Goal: Transaction & Acquisition: Purchase product/service

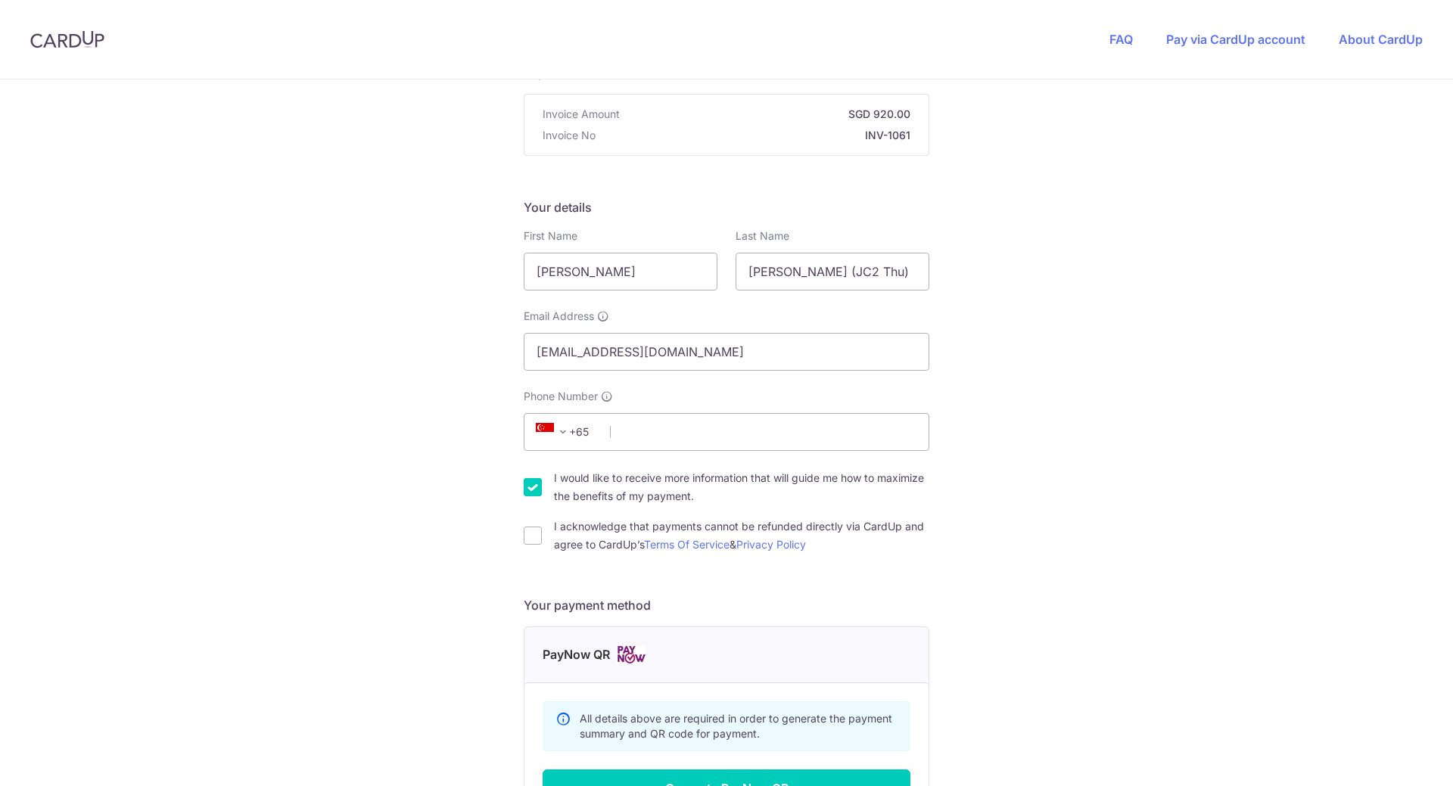
scroll to position [327, 0]
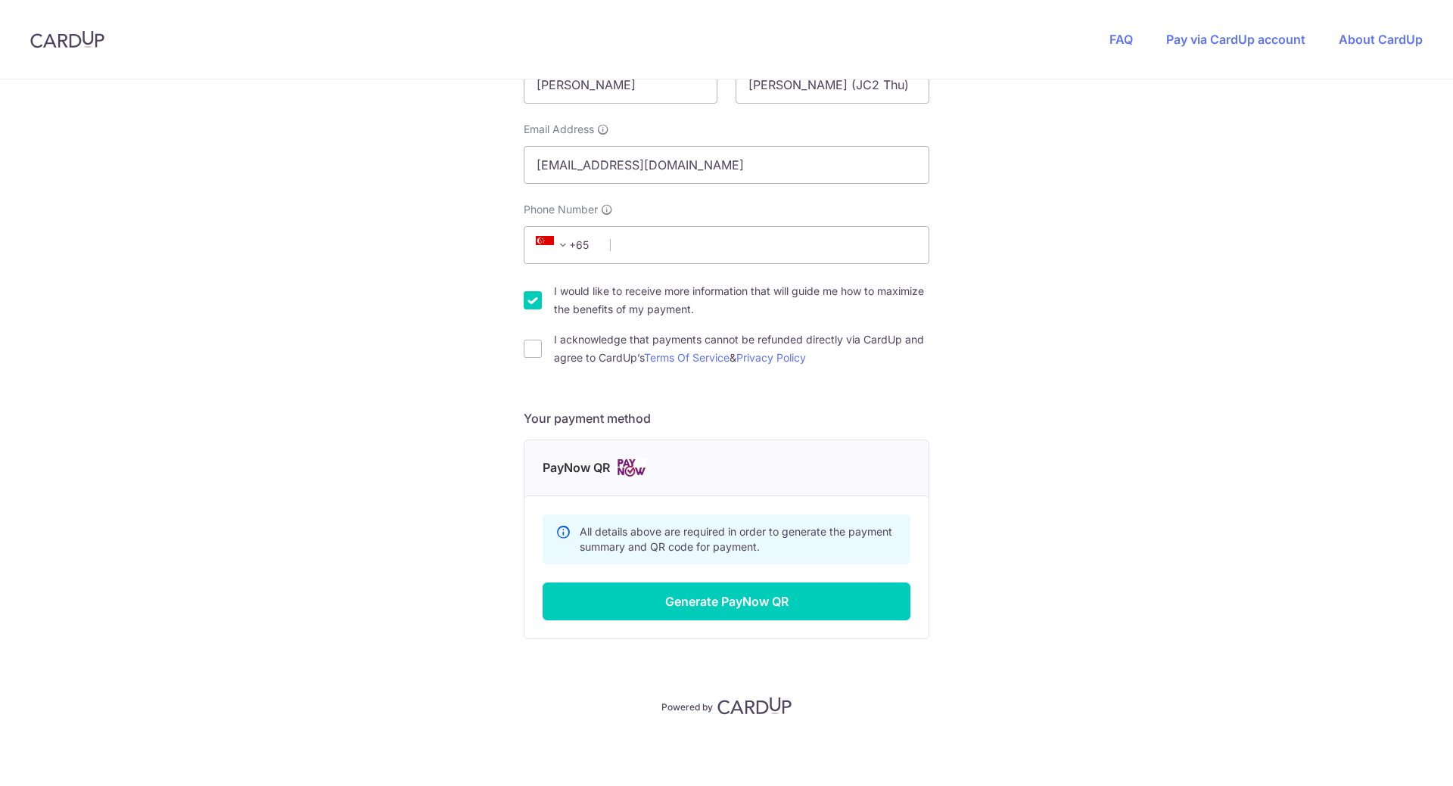
click at [632, 465] on img at bounding box center [631, 468] width 30 height 19
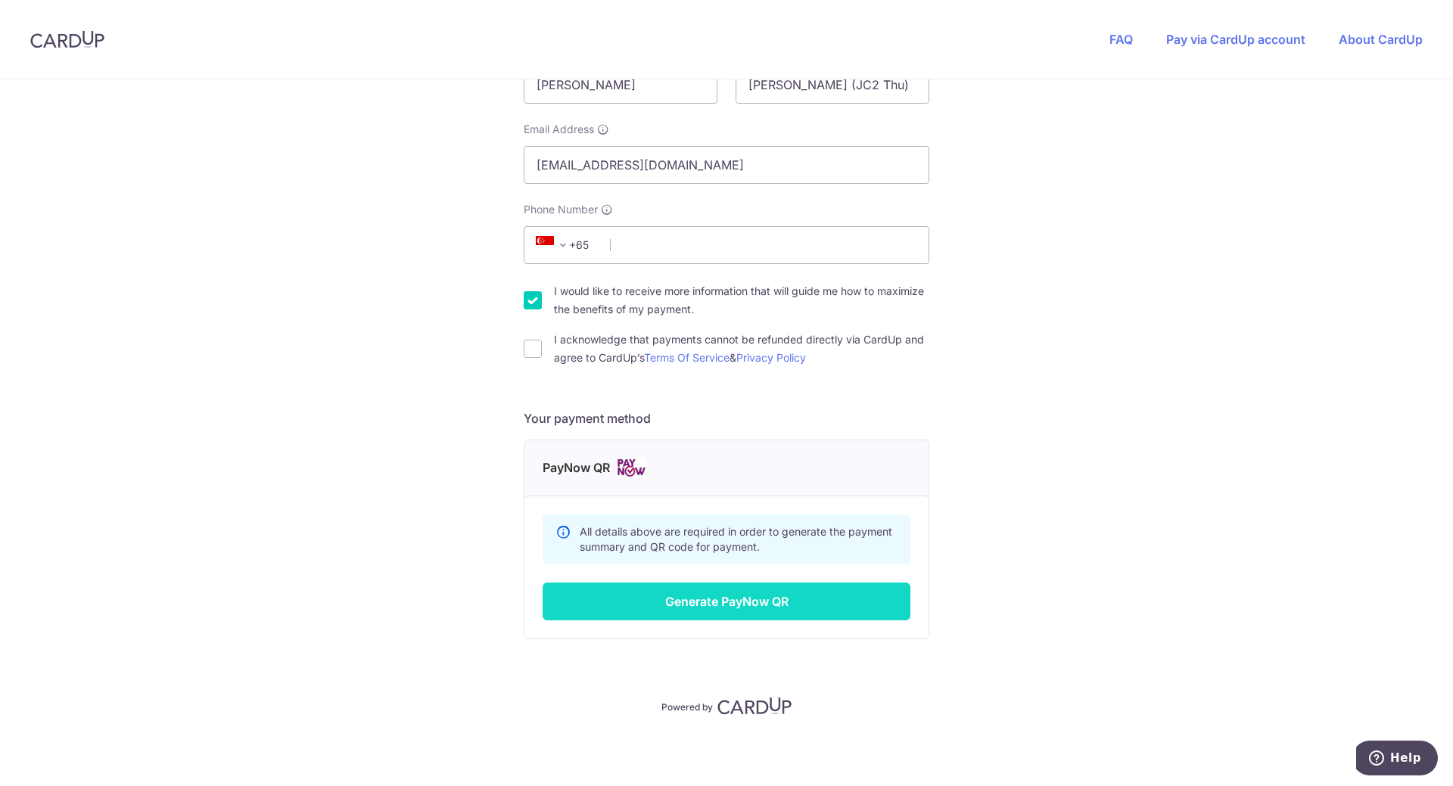
click at [748, 600] on button "Generate PayNow QR" at bounding box center [727, 602] width 368 height 38
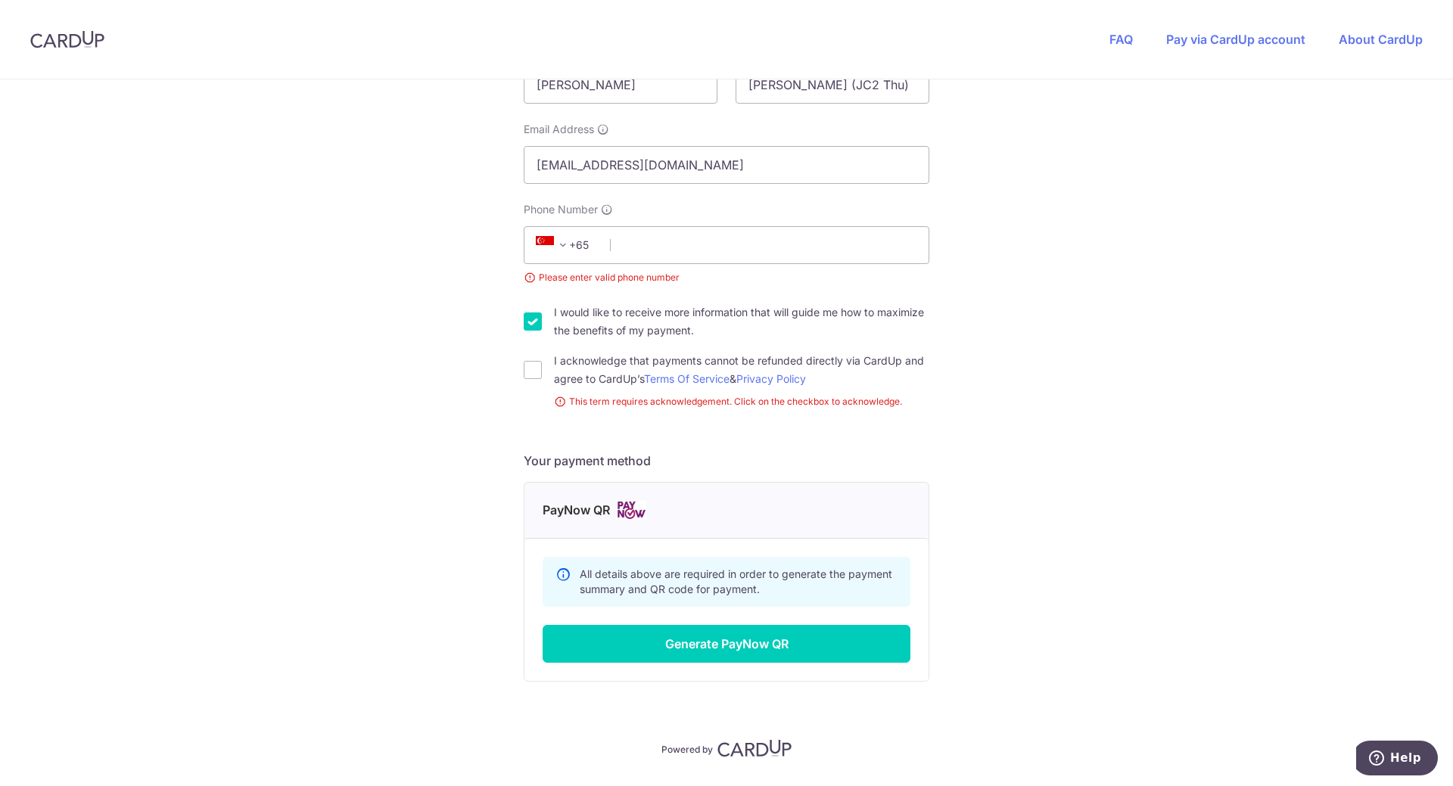
click at [518, 371] on div "You are paying TWIG LEARNING CENTER PTE. LTD. TWIG LEARNING CENTER PTE. LTD. us…" at bounding box center [726, 291] width 1453 height 1076
click at [530, 369] on input "I acknowledge that payments cannot be refunded directly via CardUp and agree to…" at bounding box center [533, 370] width 18 height 18
checkbox input "true"
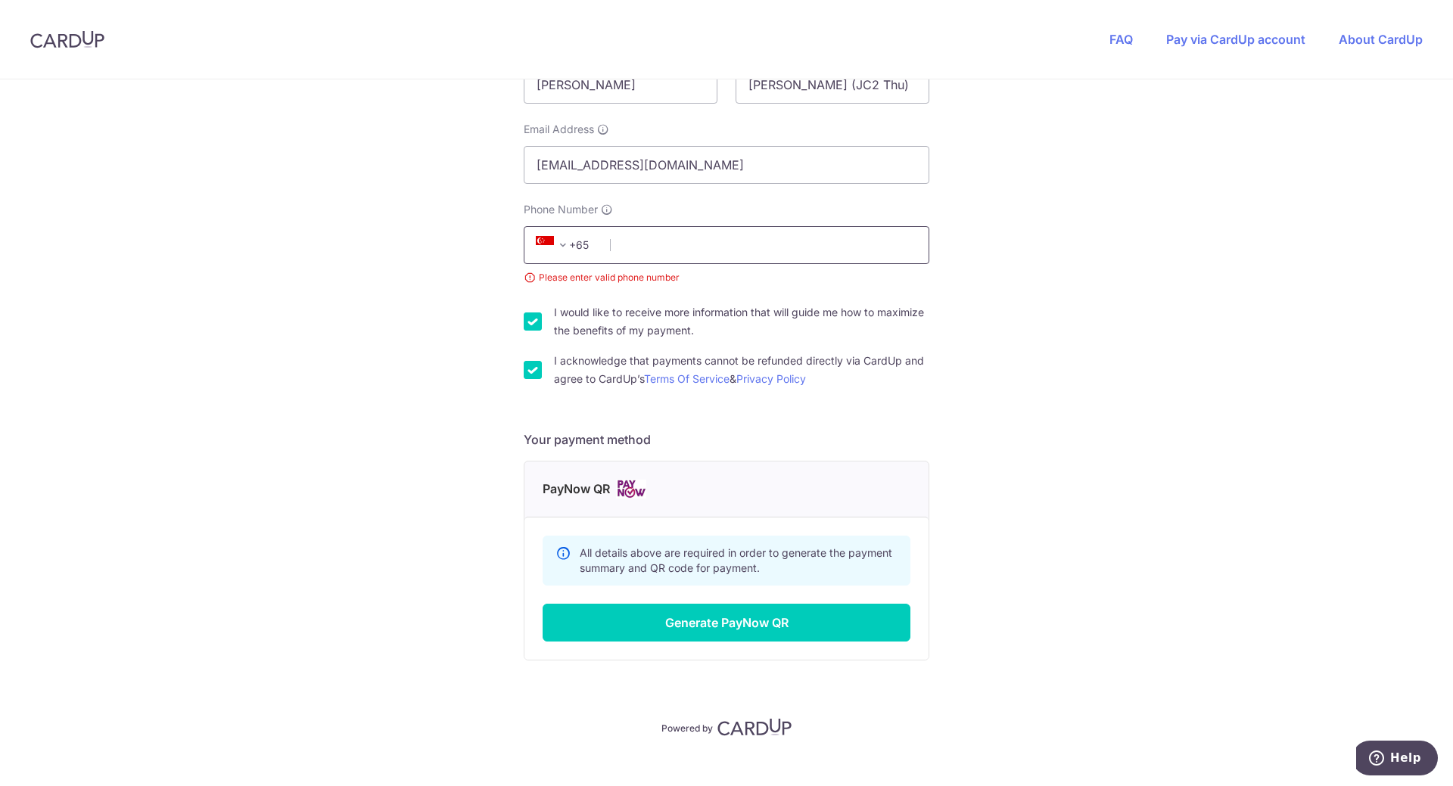
click at [655, 244] on input "Phone Number" at bounding box center [727, 245] width 406 height 38
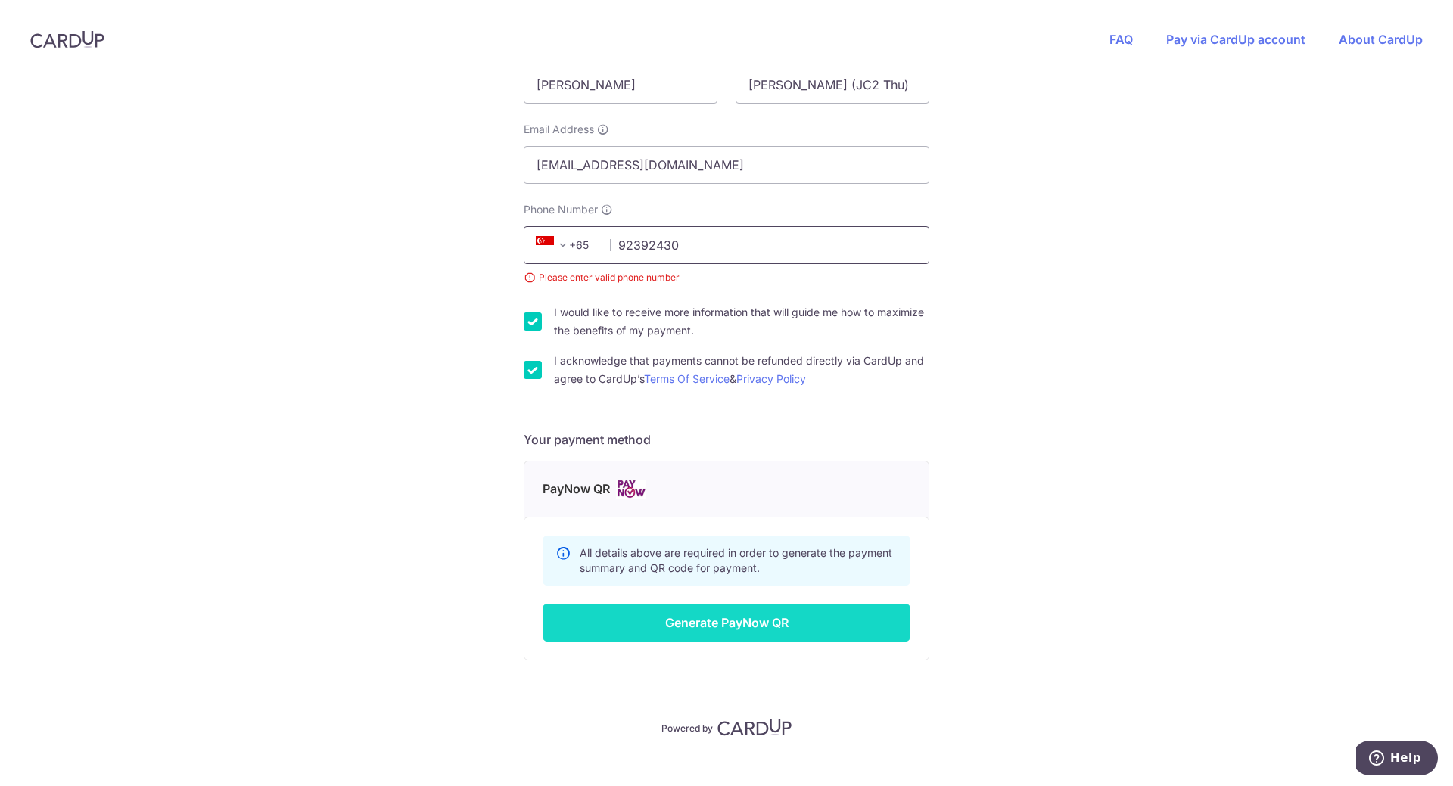
type input "92392430"
click at [749, 631] on button "Generate PayNow QR" at bounding box center [727, 623] width 368 height 38
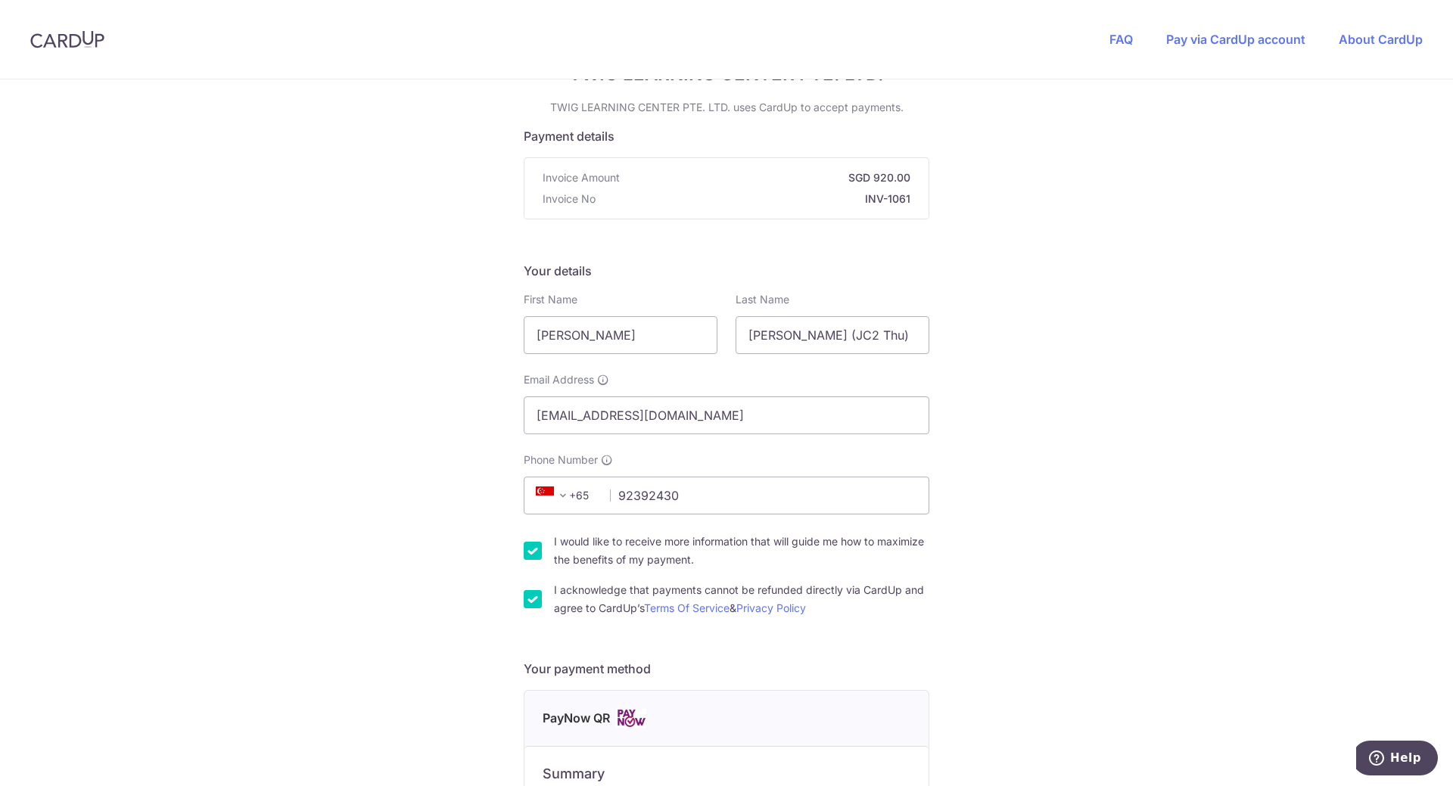
scroll to position [0, 0]
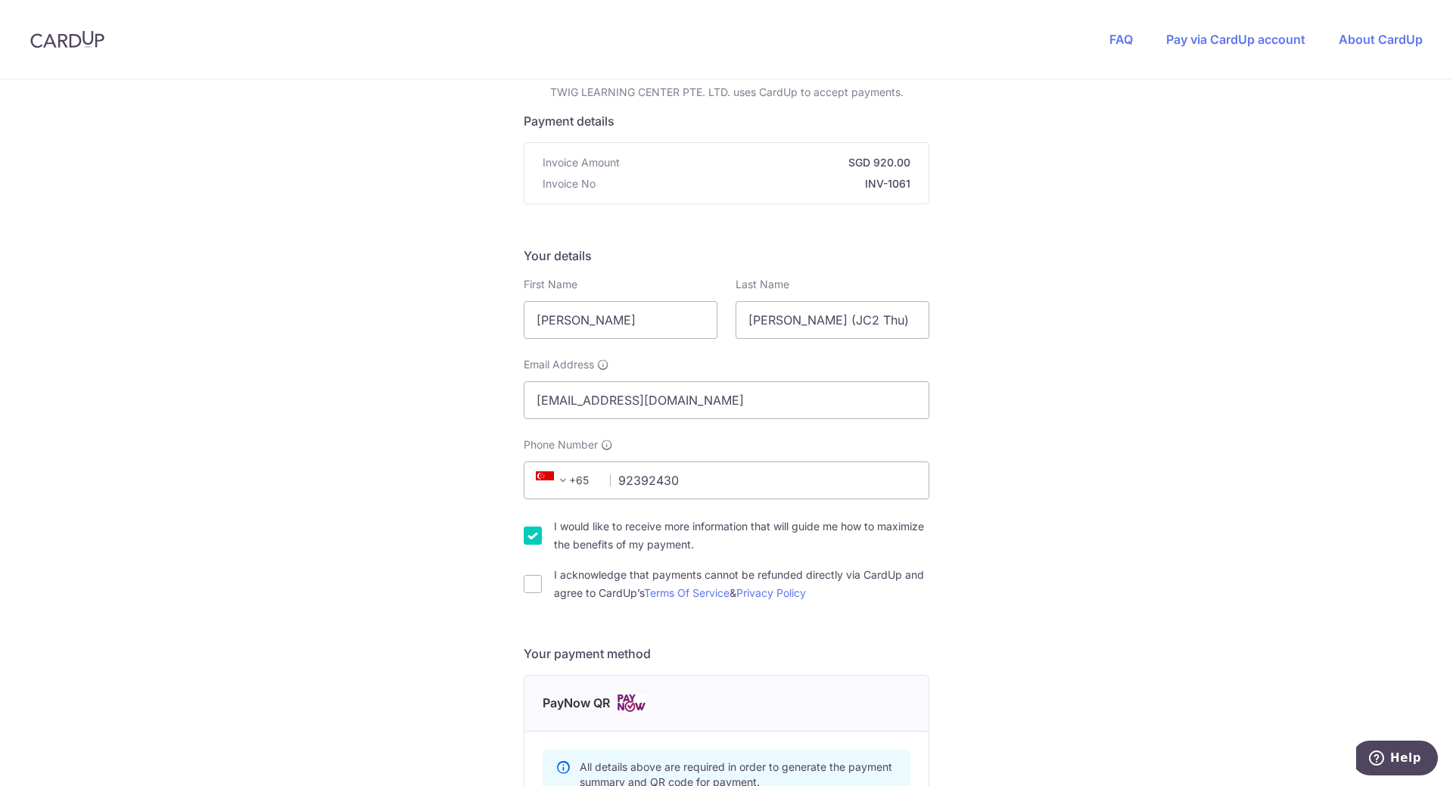
scroll to position [327, 0]
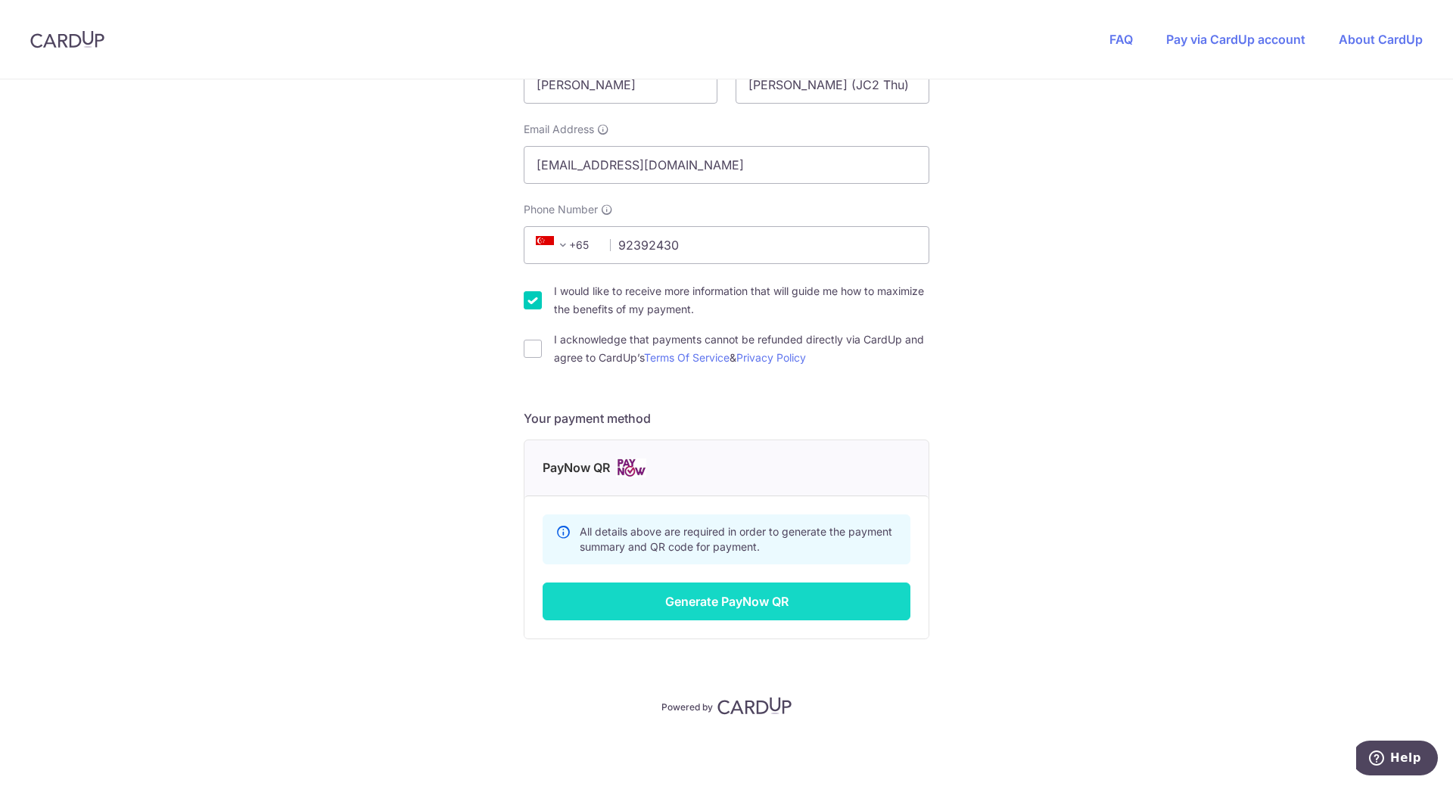
type input "92392430"
click at [708, 597] on button "Generate PayNow QR" at bounding box center [727, 602] width 368 height 38
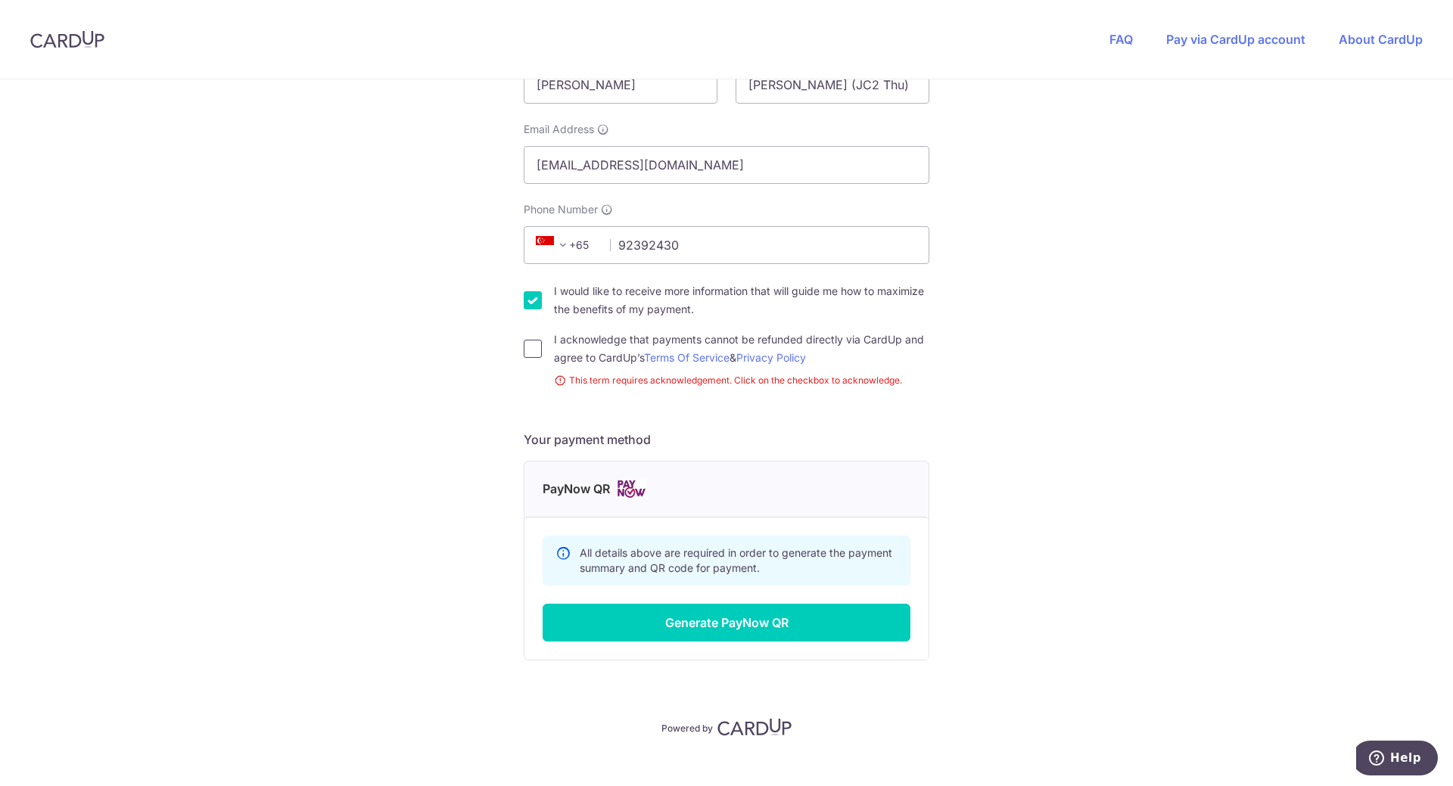
click at [534, 353] on input "I acknowledge that payments cannot be refunded directly via CardUp and agree to…" at bounding box center [533, 349] width 18 height 18
checkbox input "true"
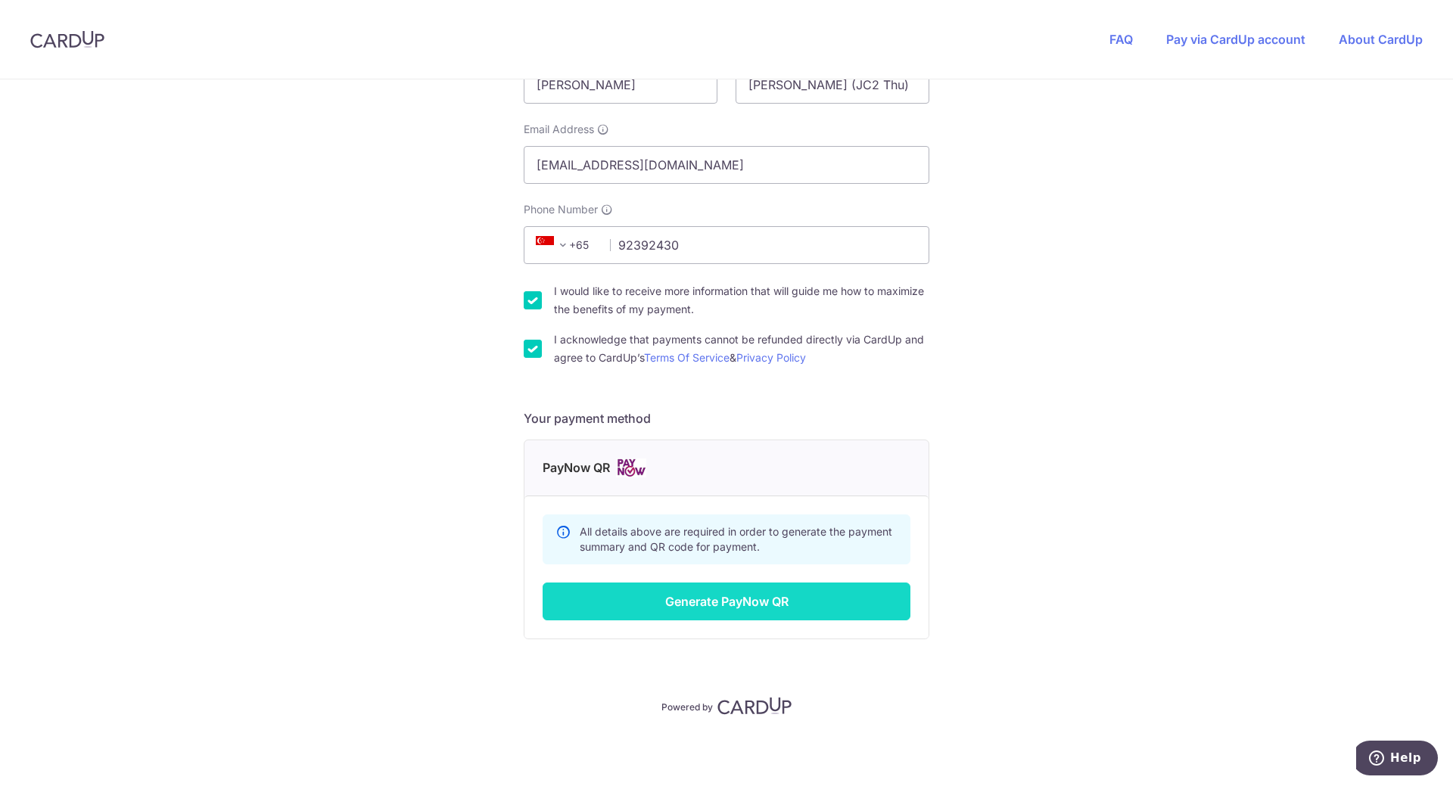
click at [690, 619] on button "Generate PayNow QR" at bounding box center [727, 602] width 368 height 38
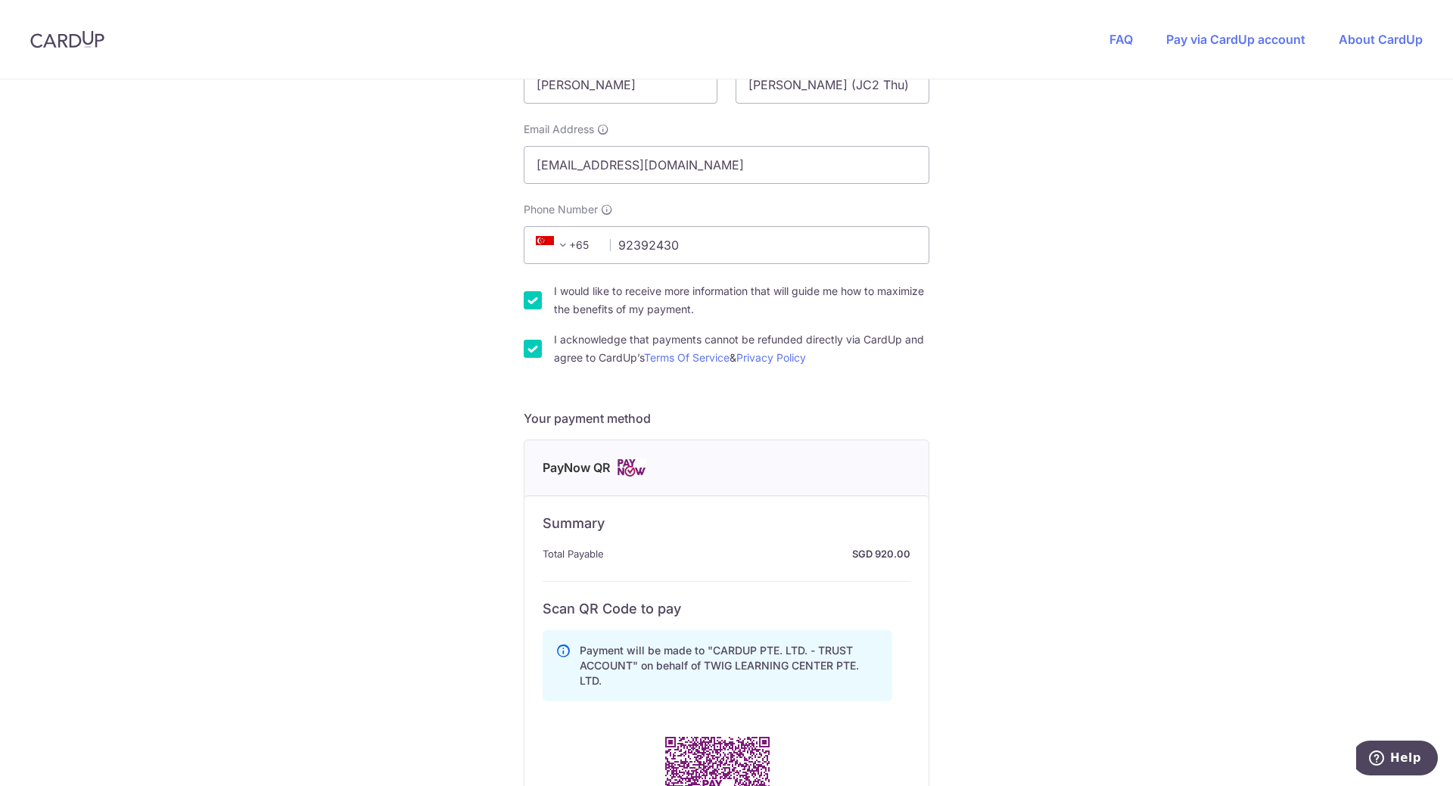
click at [695, 604] on h6 "Scan QR Code to pay" at bounding box center [727, 609] width 368 height 18
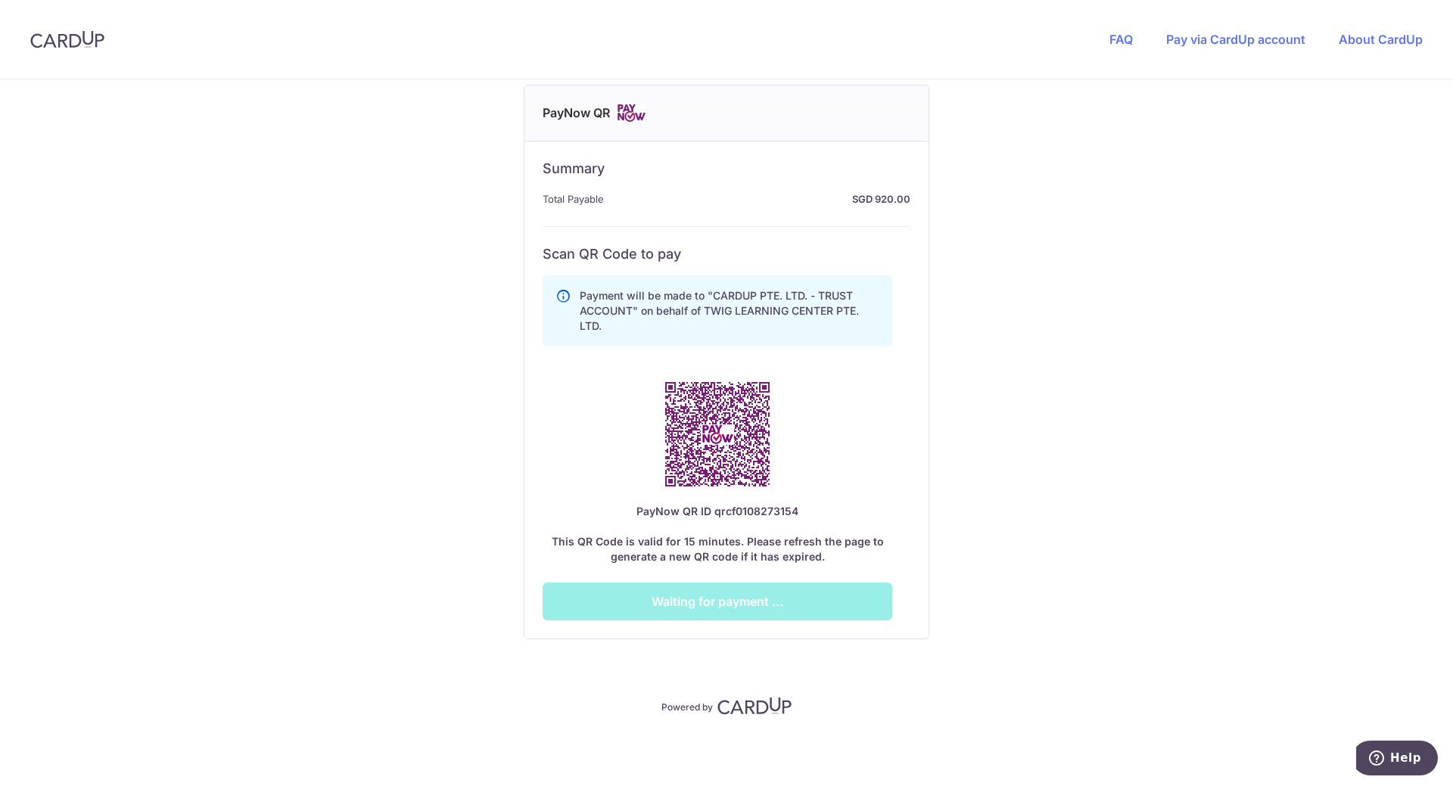
scroll to position [0, 0]
